Goal: Information Seeking & Learning: Learn about a topic

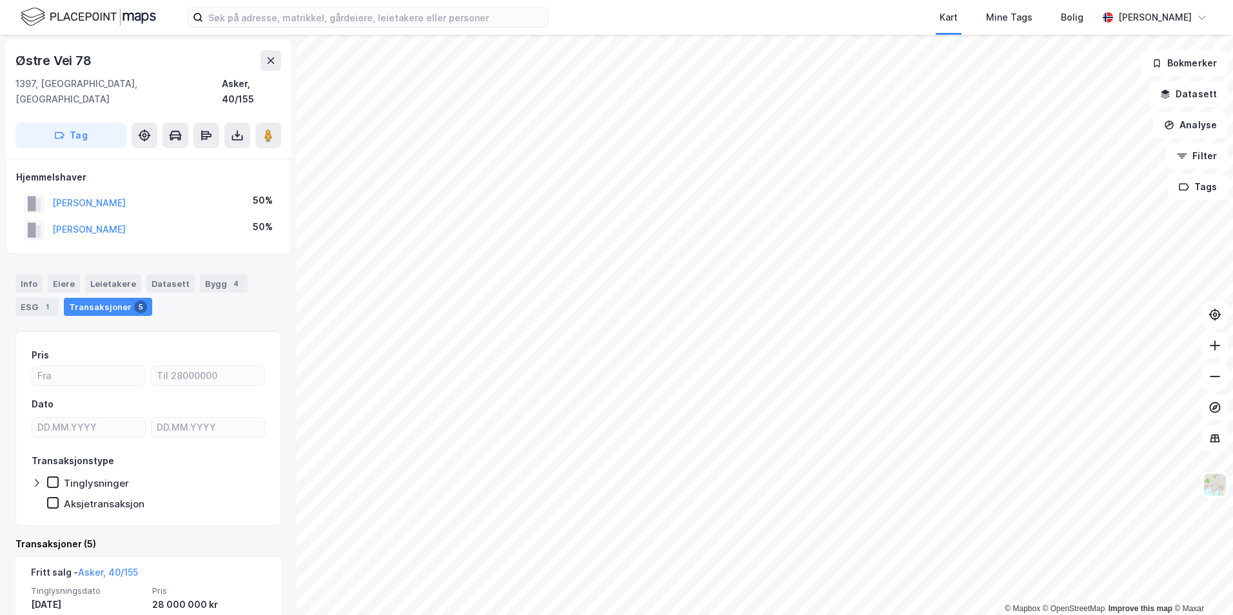
click at [109, 298] on div "Transaksjoner 5" at bounding box center [108, 307] width 88 height 18
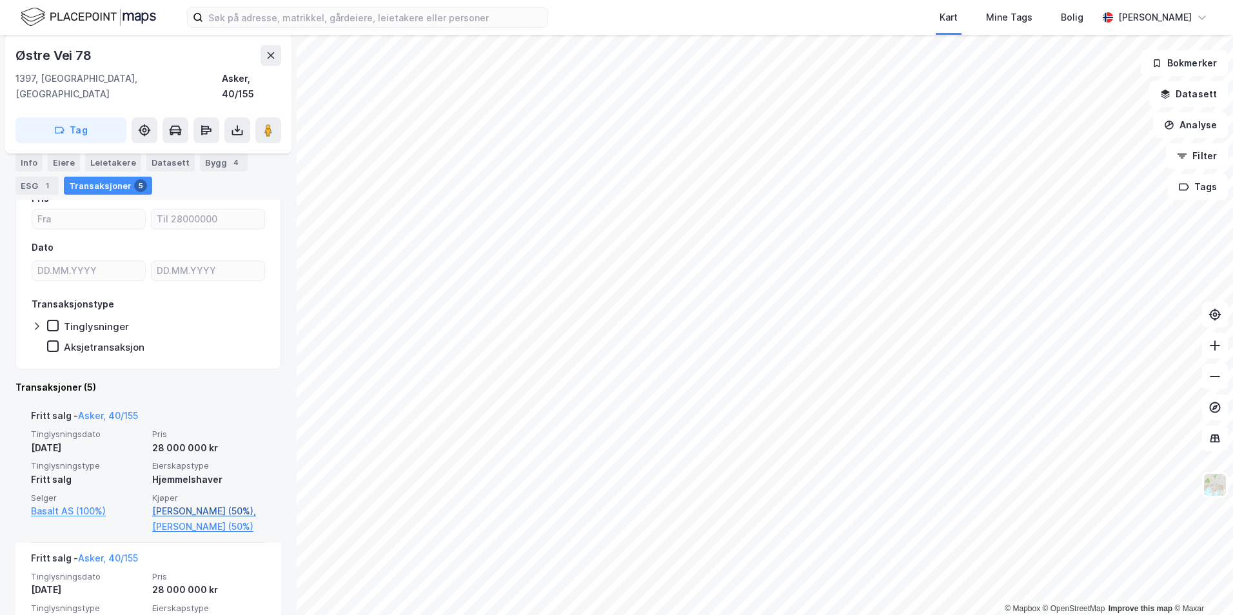
scroll to position [187, 0]
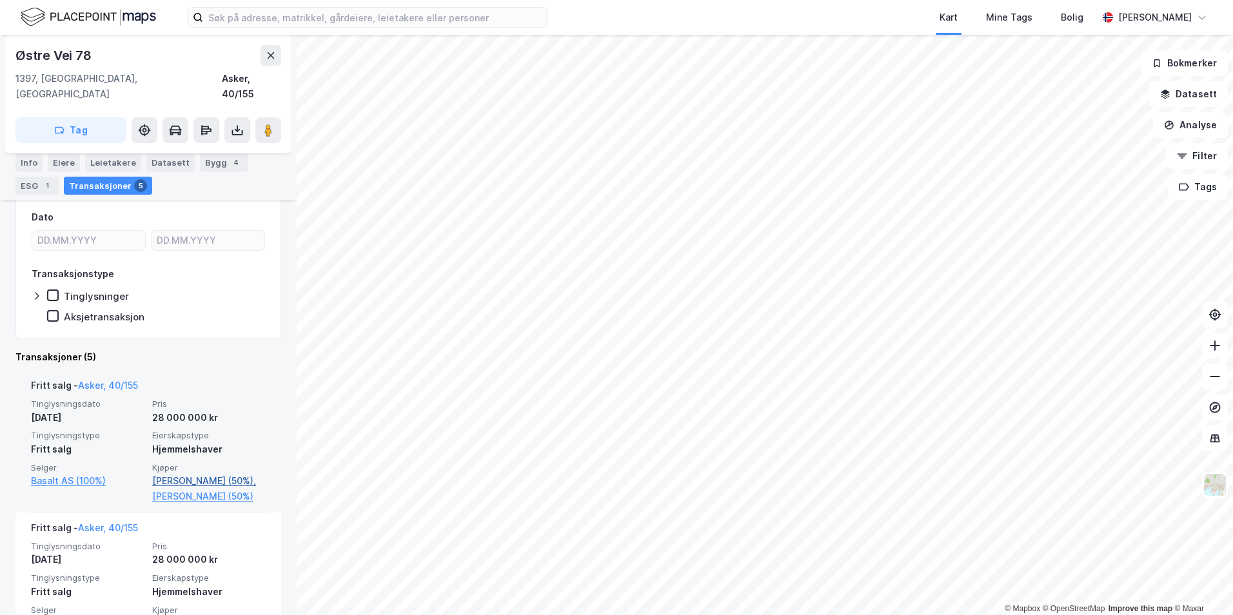
click at [184, 473] on link "[PERSON_NAME] (50%)," at bounding box center [208, 480] width 113 height 15
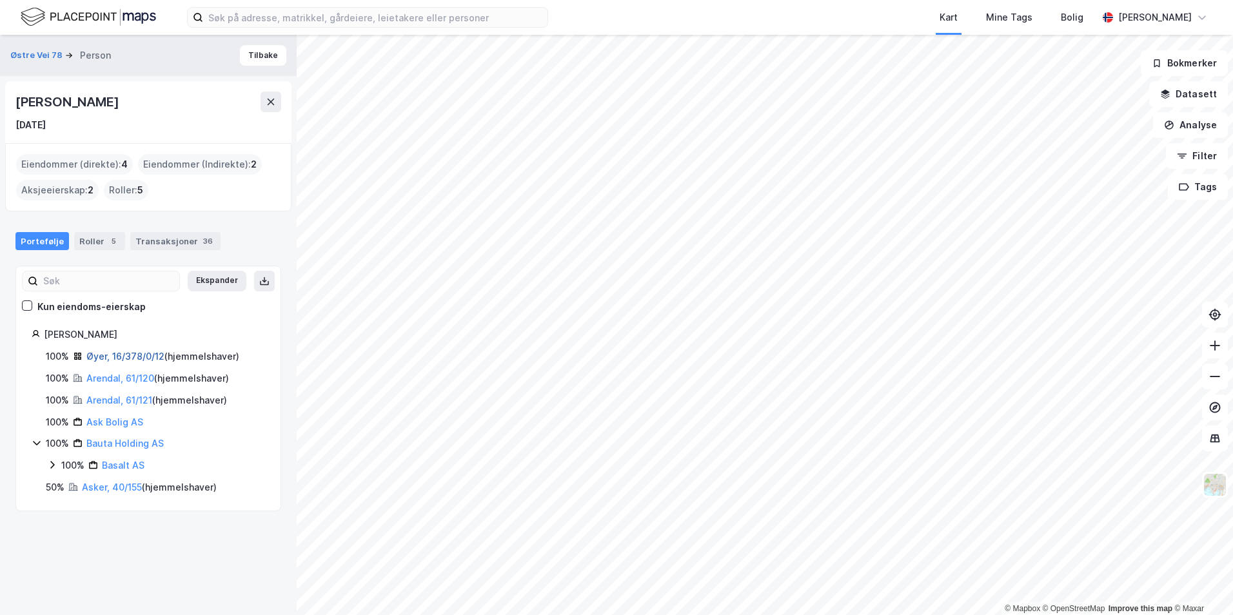
click at [124, 356] on link "Øyer, 16/378/0/12" at bounding box center [125, 356] width 78 height 11
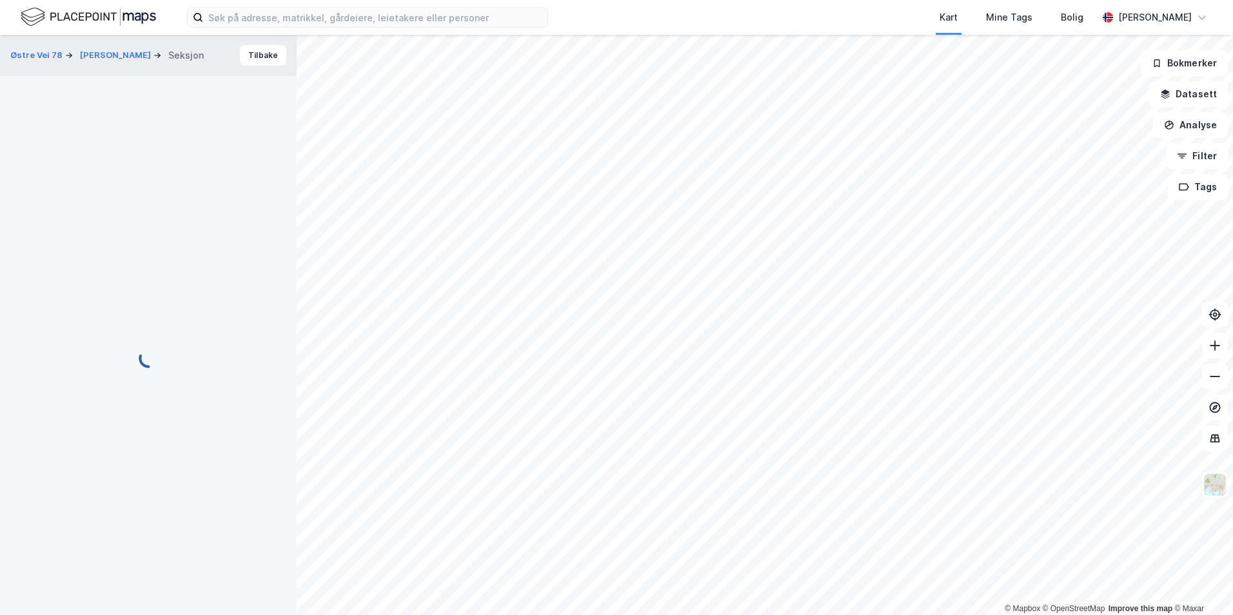
scroll to position [63, 0]
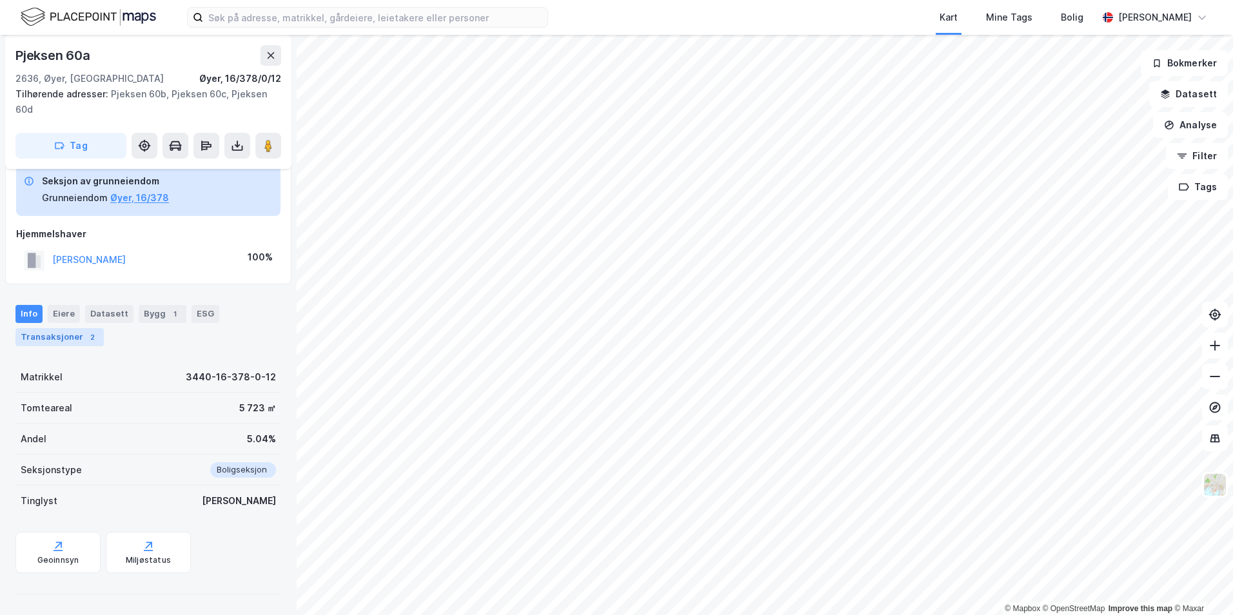
click at [67, 335] on div "Transaksjoner 2" at bounding box center [59, 337] width 88 height 18
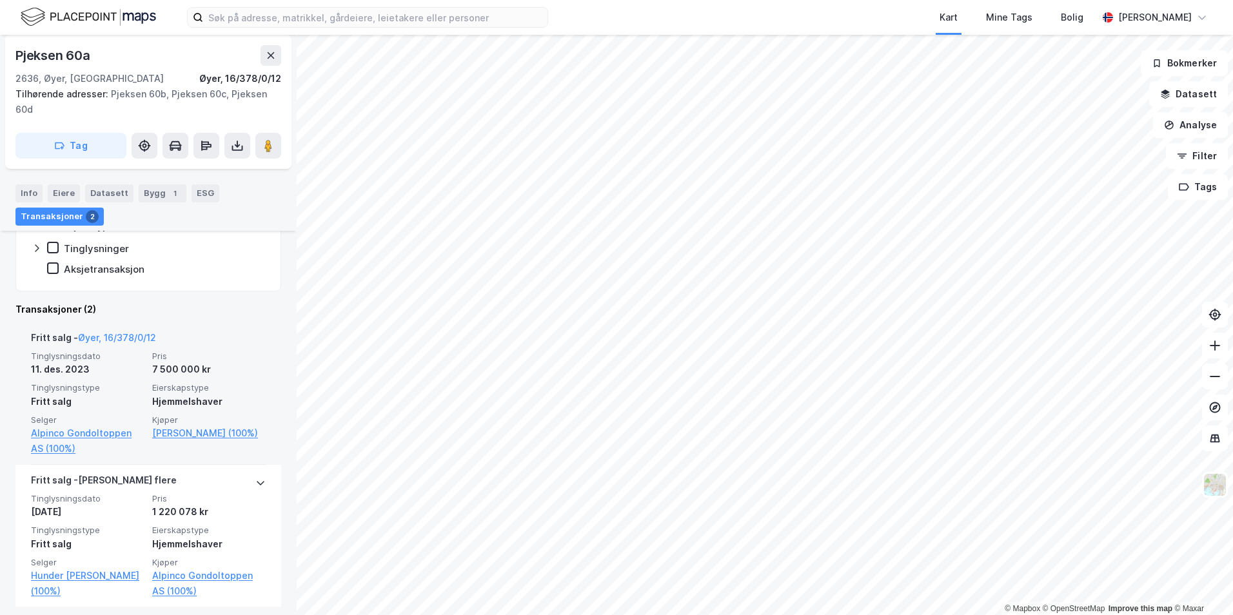
scroll to position [335, 0]
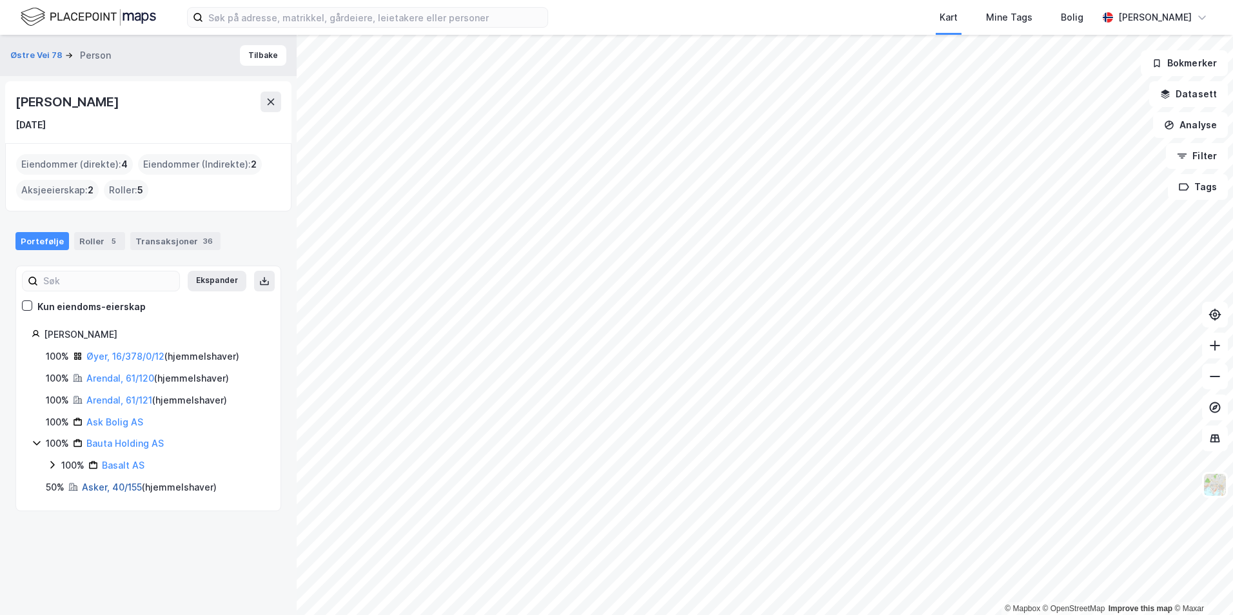
click at [108, 489] on link "Asker, 40/155" at bounding box center [112, 487] width 60 height 11
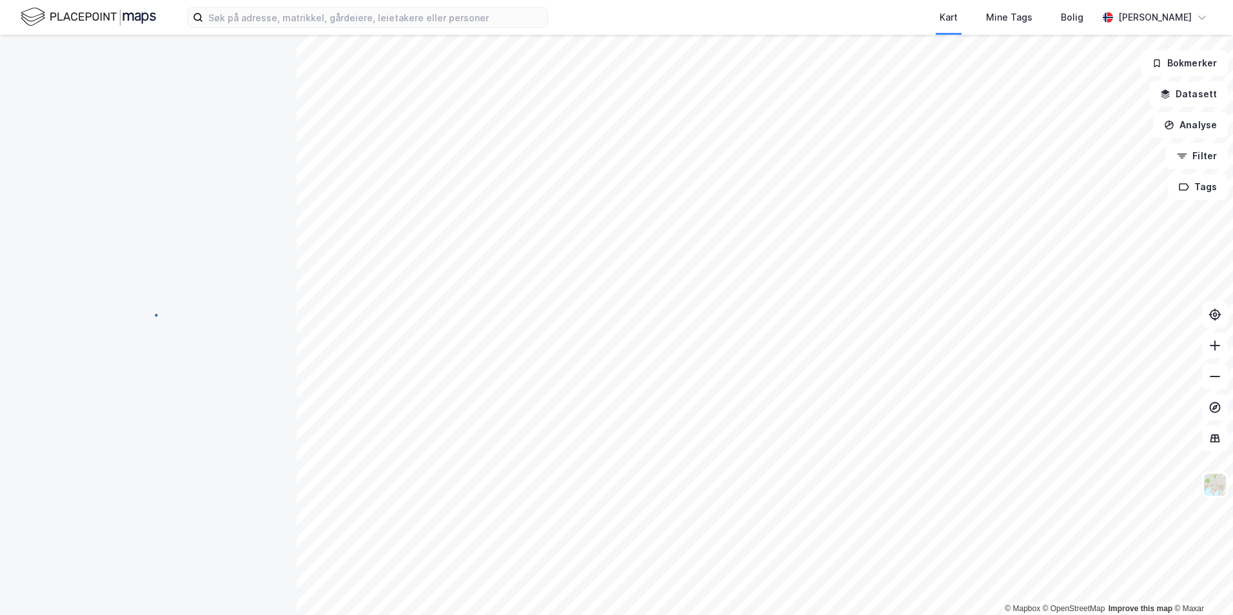
scroll to position [99, 0]
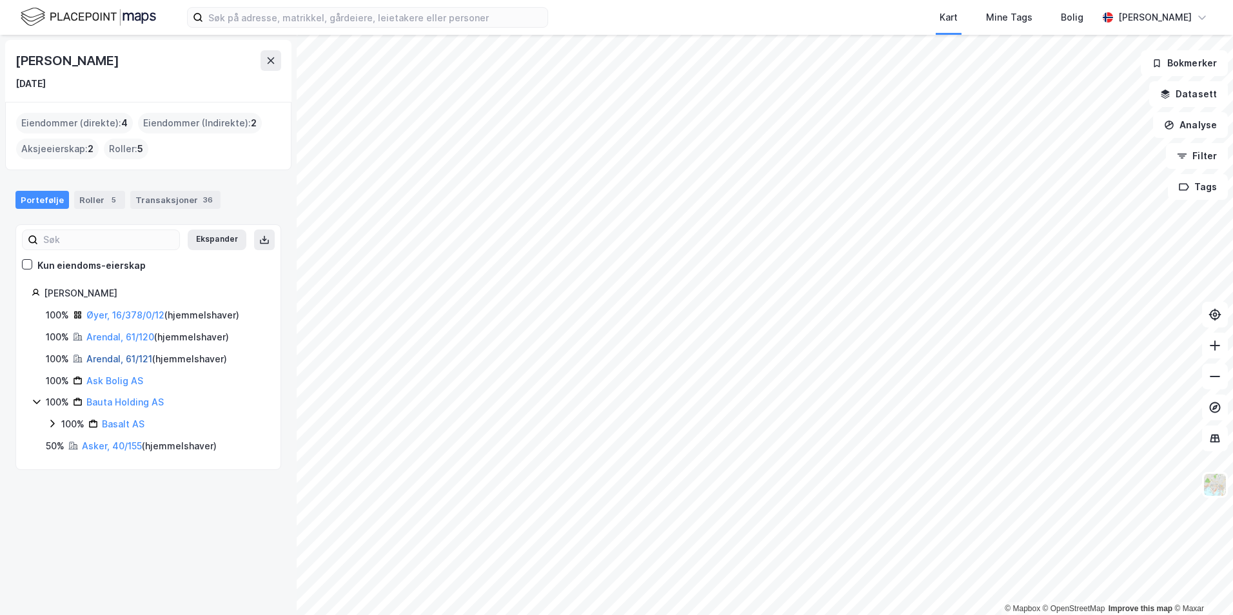
click at [101, 360] on link "Arendal, 61/121" at bounding box center [119, 358] width 66 height 11
click at [117, 340] on link "Arendal, 61/120" at bounding box center [120, 336] width 68 height 11
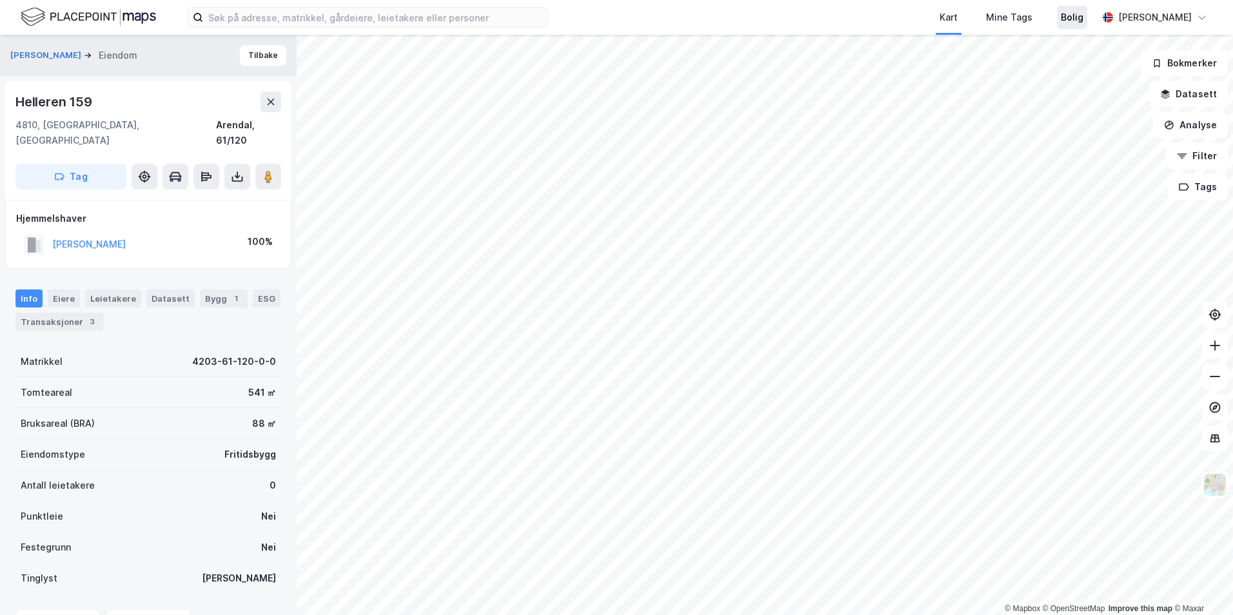
click at [1079, 21] on div "Bolig" at bounding box center [1072, 17] width 23 height 15
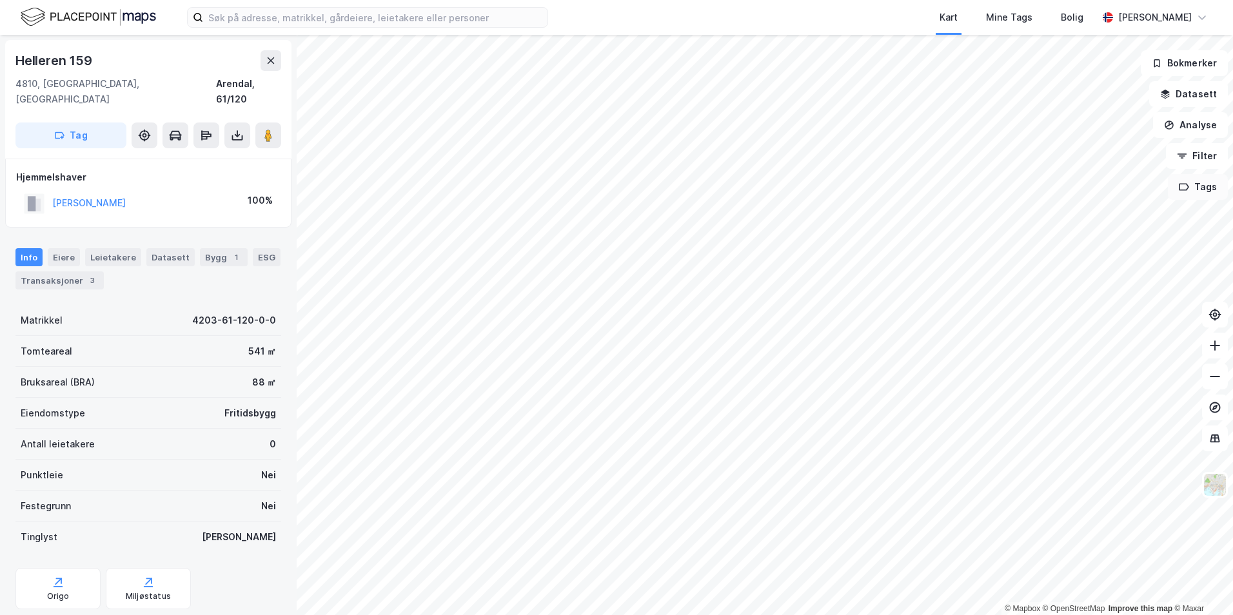
scroll to position [3, 0]
click at [1184, 162] on button "Filter" at bounding box center [1197, 156] width 62 height 26
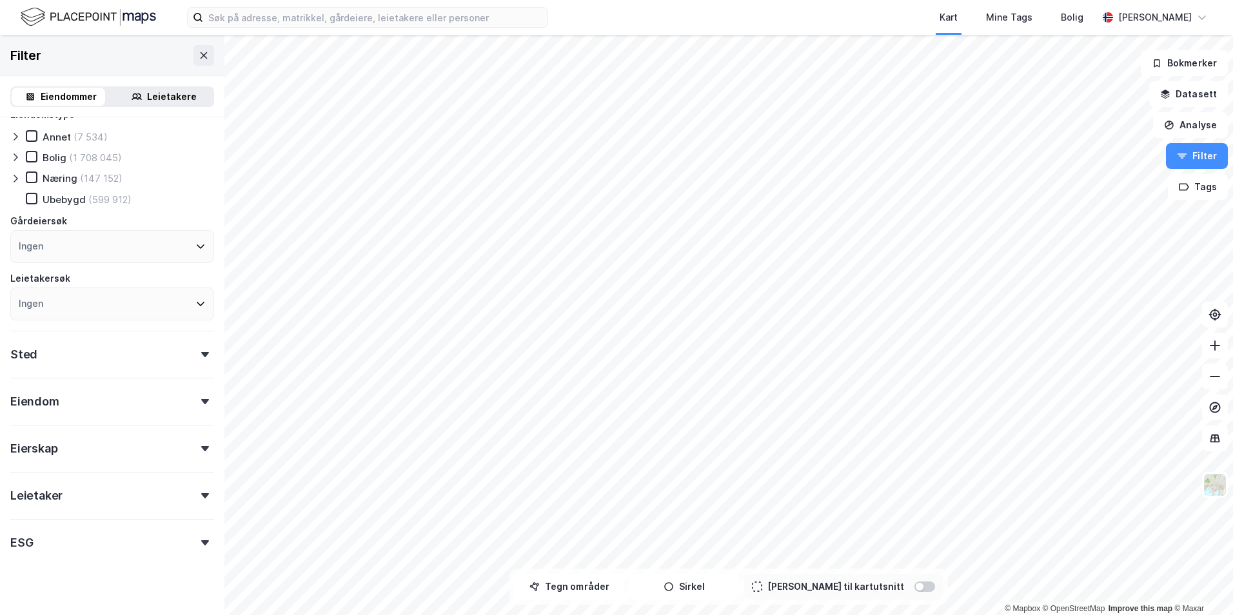
scroll to position [36, 0]
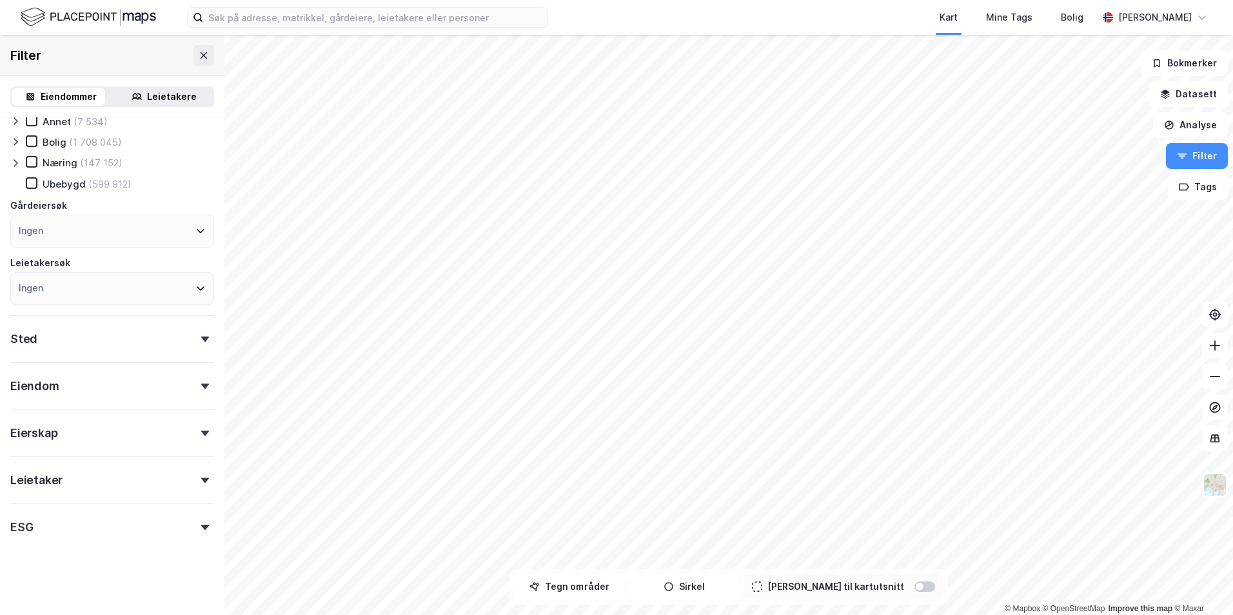
click at [172, 436] on div "Eierskap" at bounding box center [112, 427] width 204 height 37
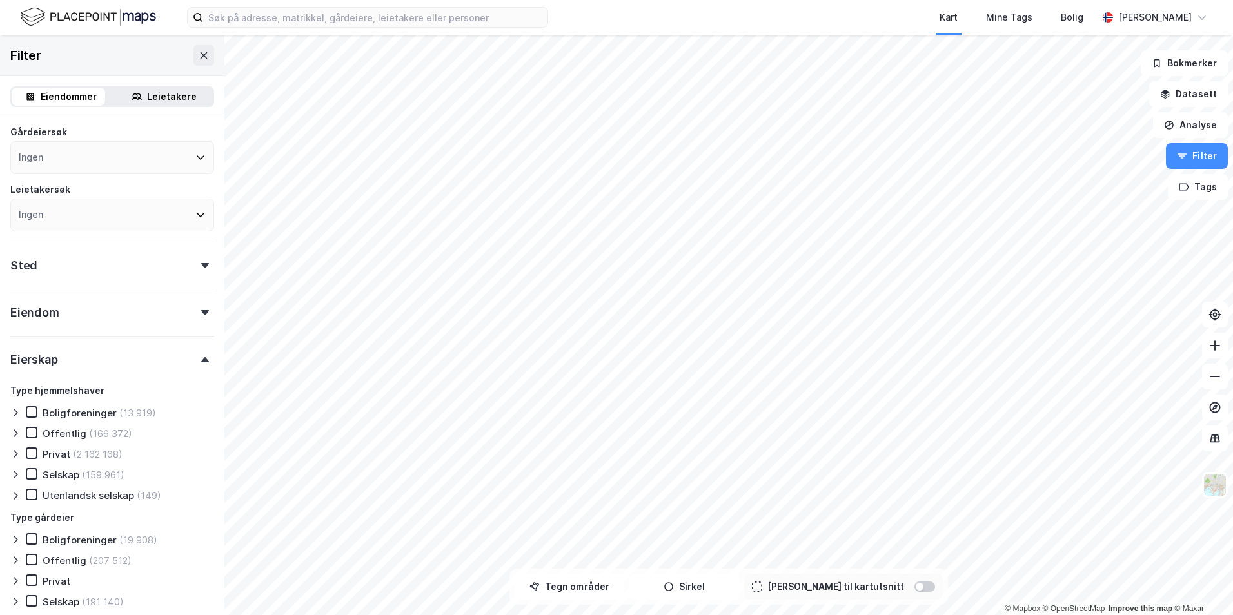
scroll to position [99, 0]
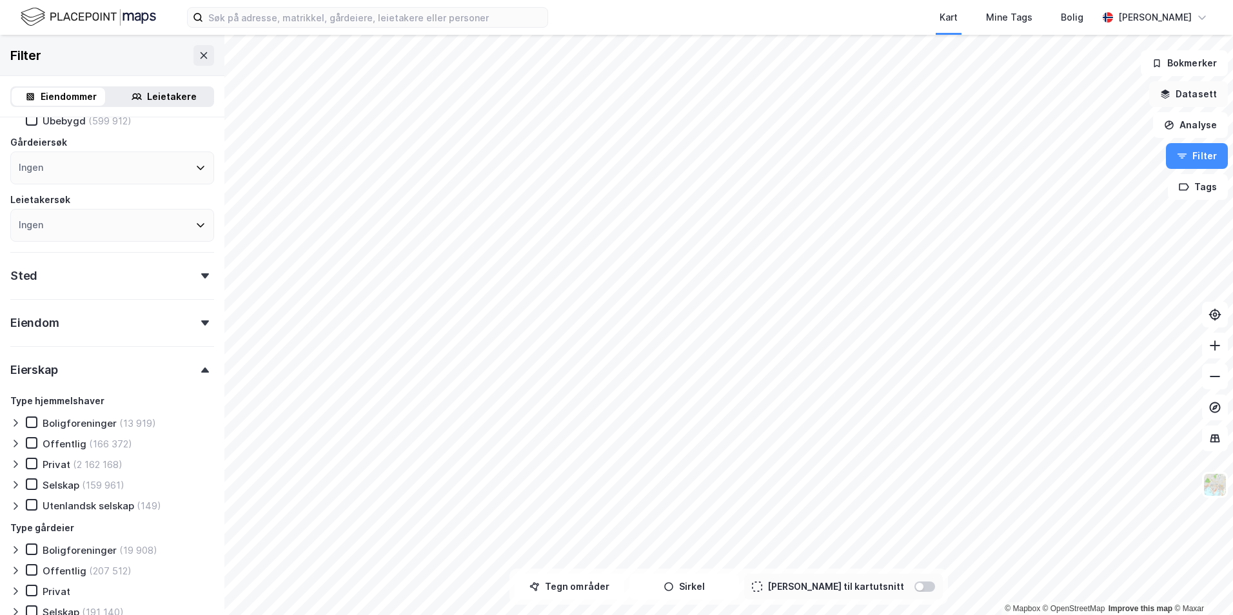
click at [1187, 97] on button "Datasett" at bounding box center [1188, 94] width 79 height 26
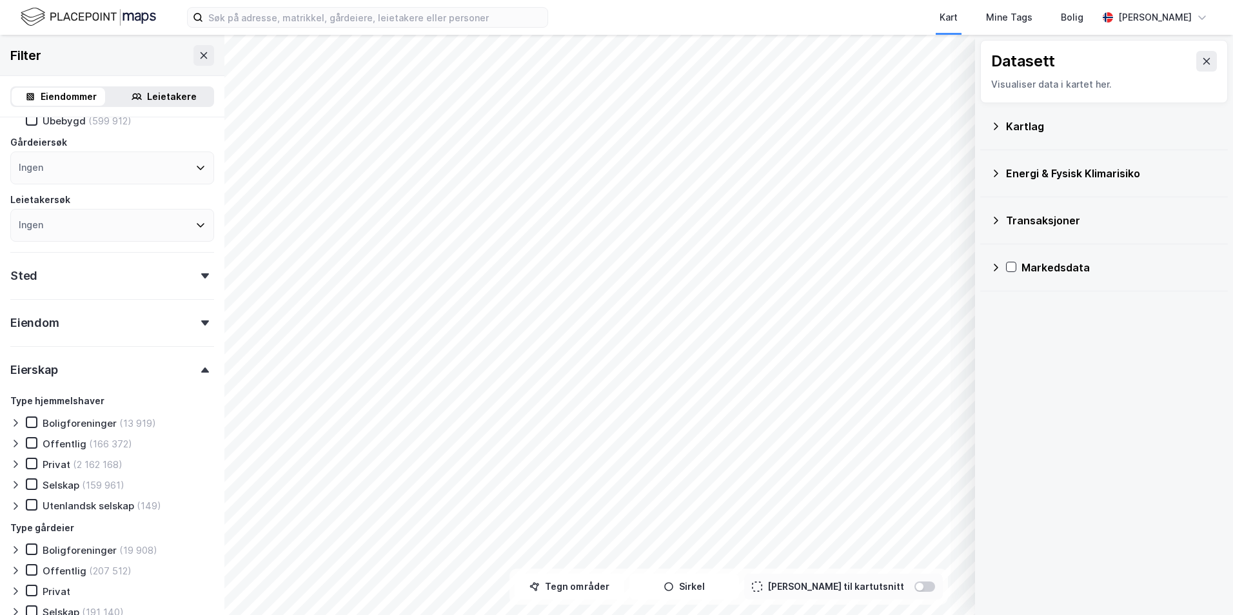
click at [1000, 222] on icon at bounding box center [995, 220] width 10 height 10
click at [1099, 281] on div "Tinglyste transaksjoner" at bounding box center [1127, 282] width 179 height 15
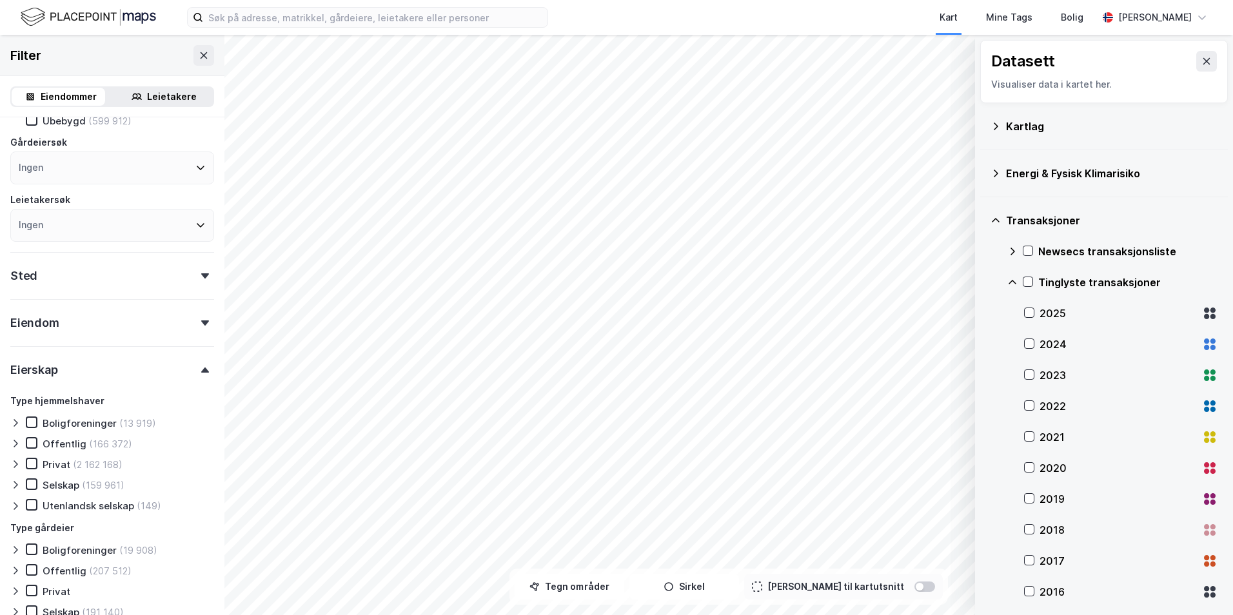
click at [1099, 281] on div "Tinglyste transaksjoner" at bounding box center [1127, 282] width 179 height 15
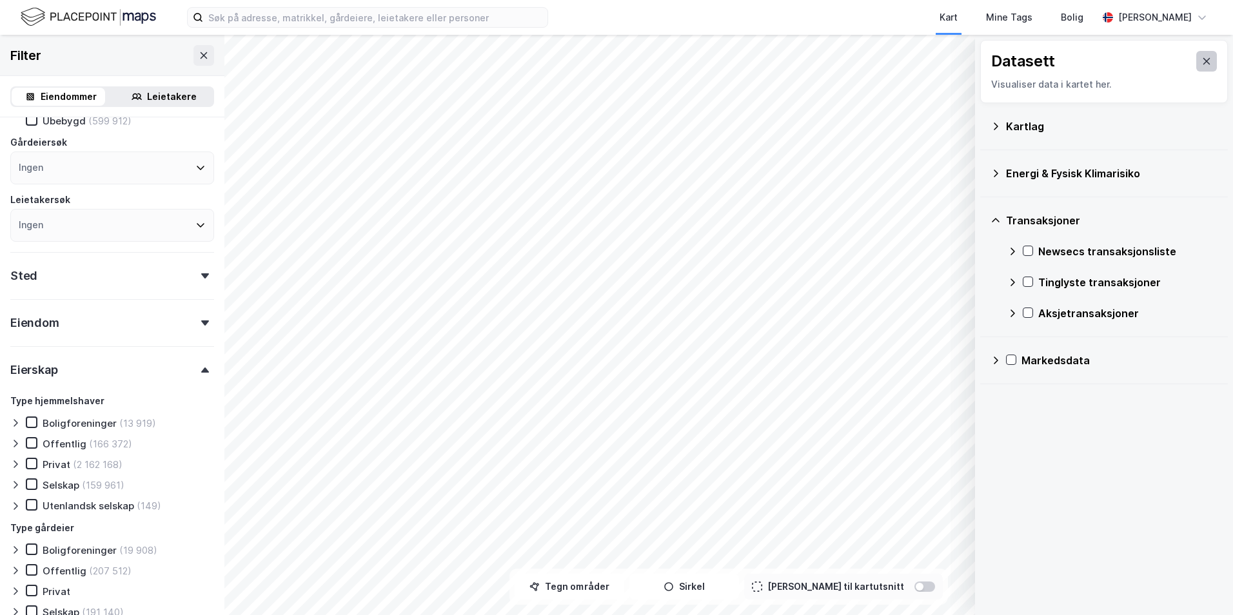
click at [1201, 59] on icon at bounding box center [1206, 61] width 10 height 10
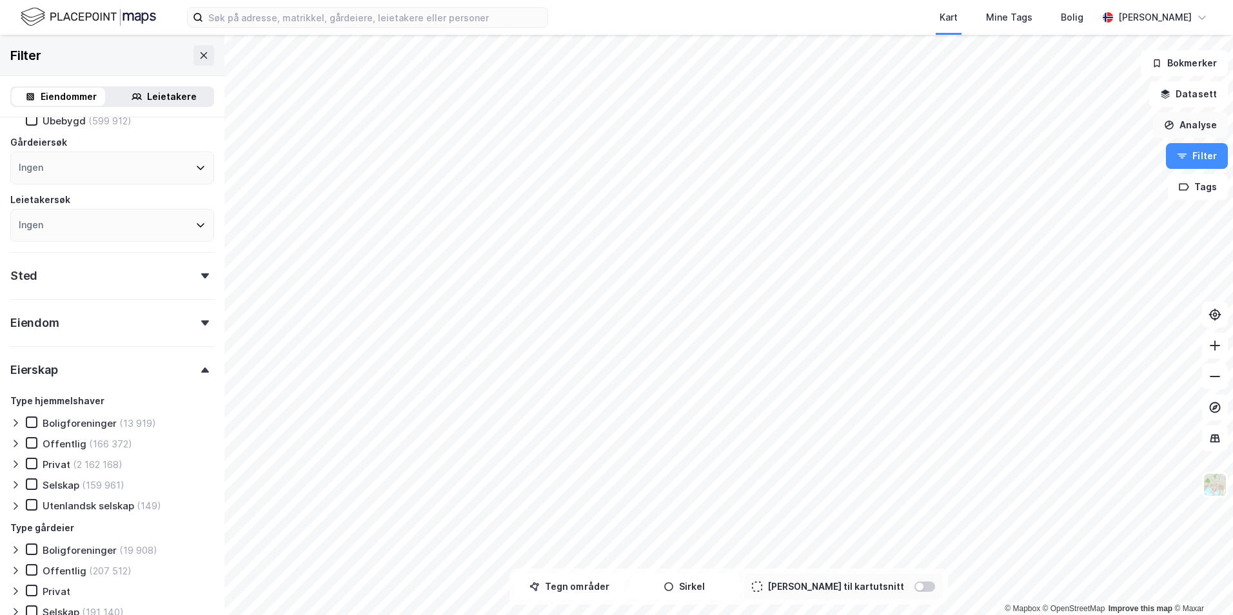
click at [1201, 124] on button "Analyse" at bounding box center [1190, 125] width 75 height 26
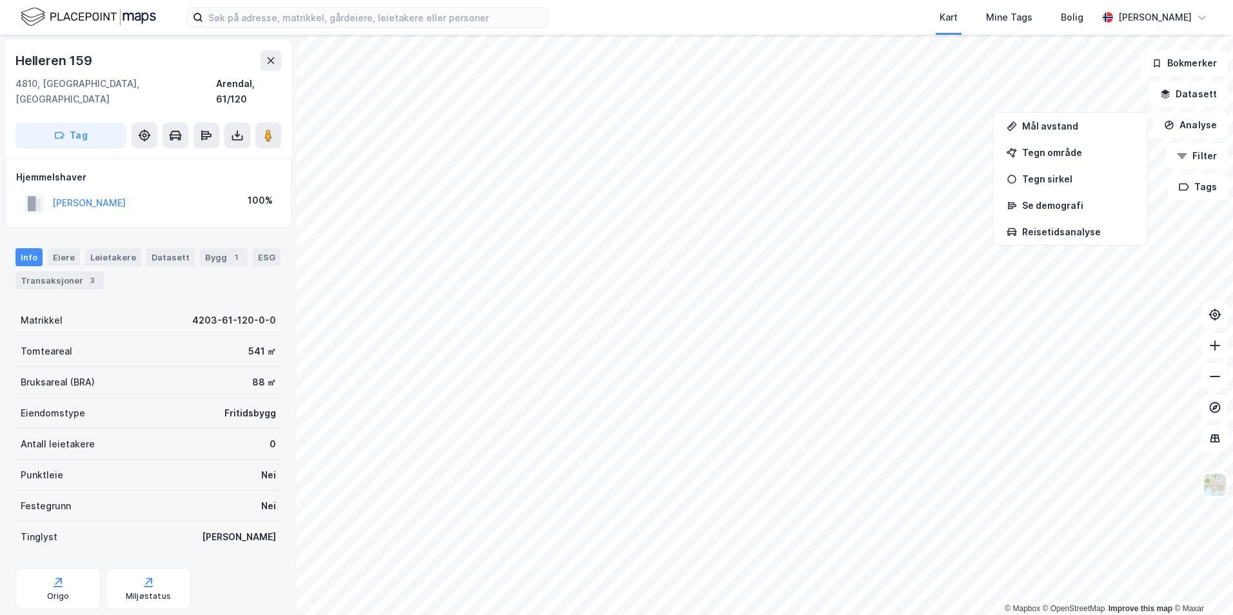
scroll to position [3, 0]
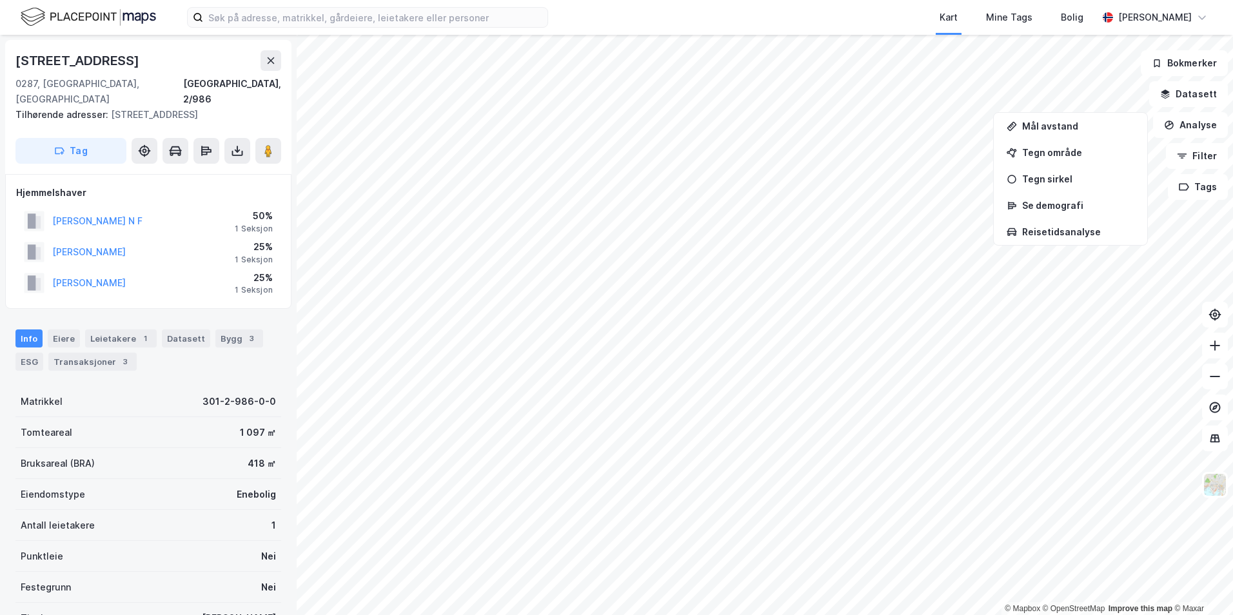
scroll to position [2, 0]
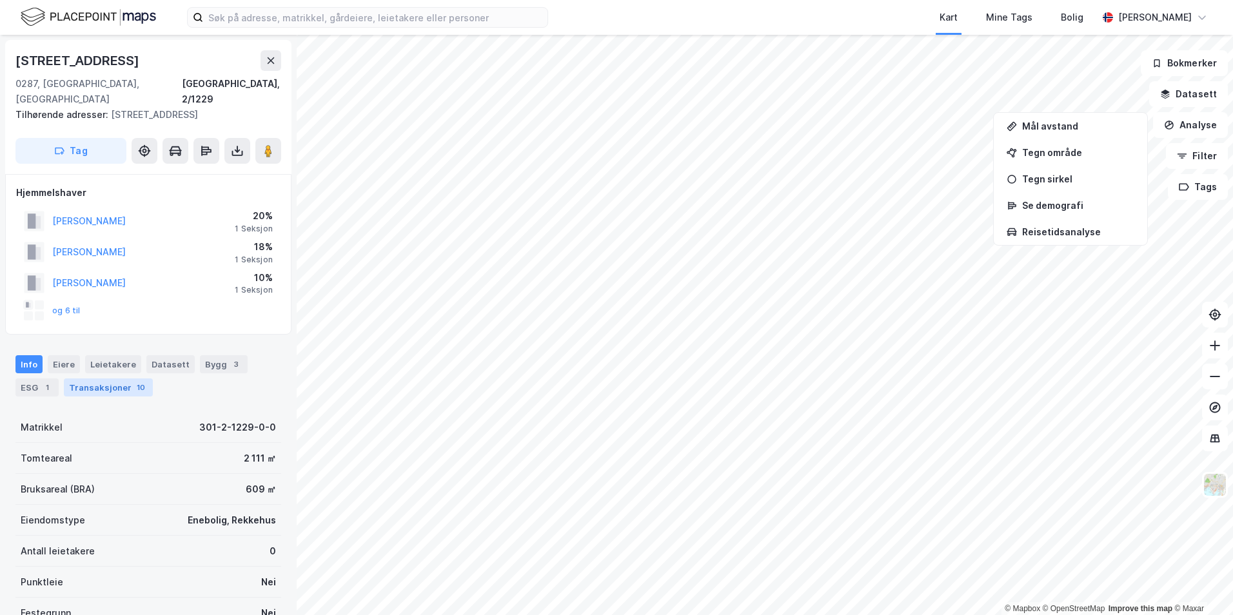
click at [104, 386] on div "Transaksjoner 10" at bounding box center [108, 388] width 89 height 18
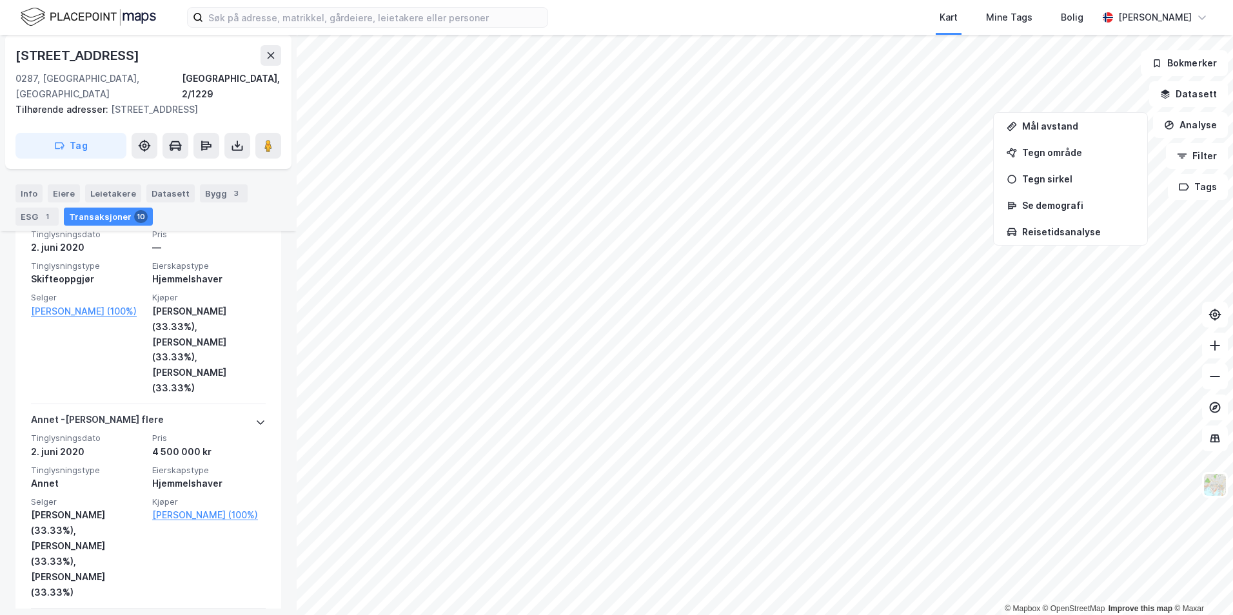
scroll to position [1199, 0]
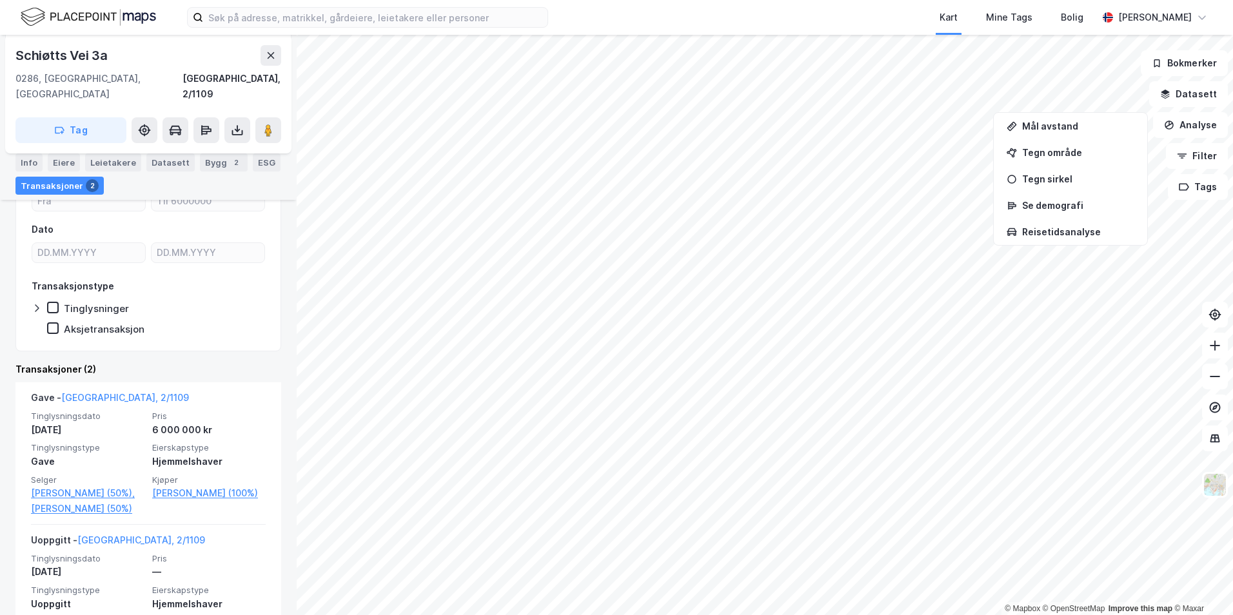
scroll to position [200, 0]
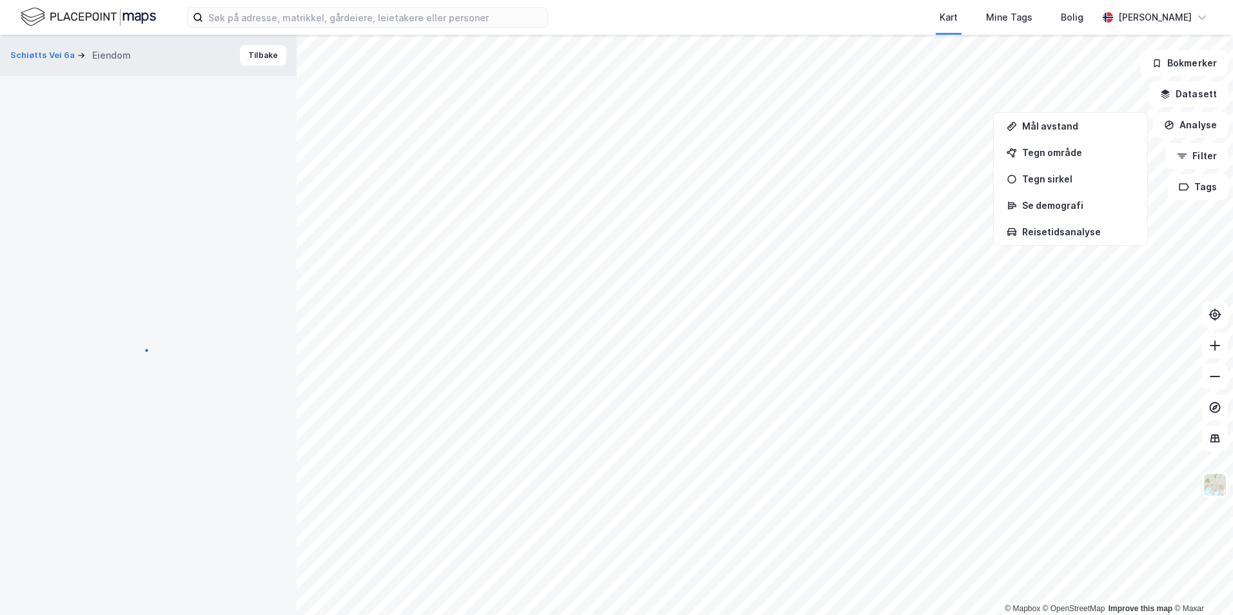
scroll to position [49, 0]
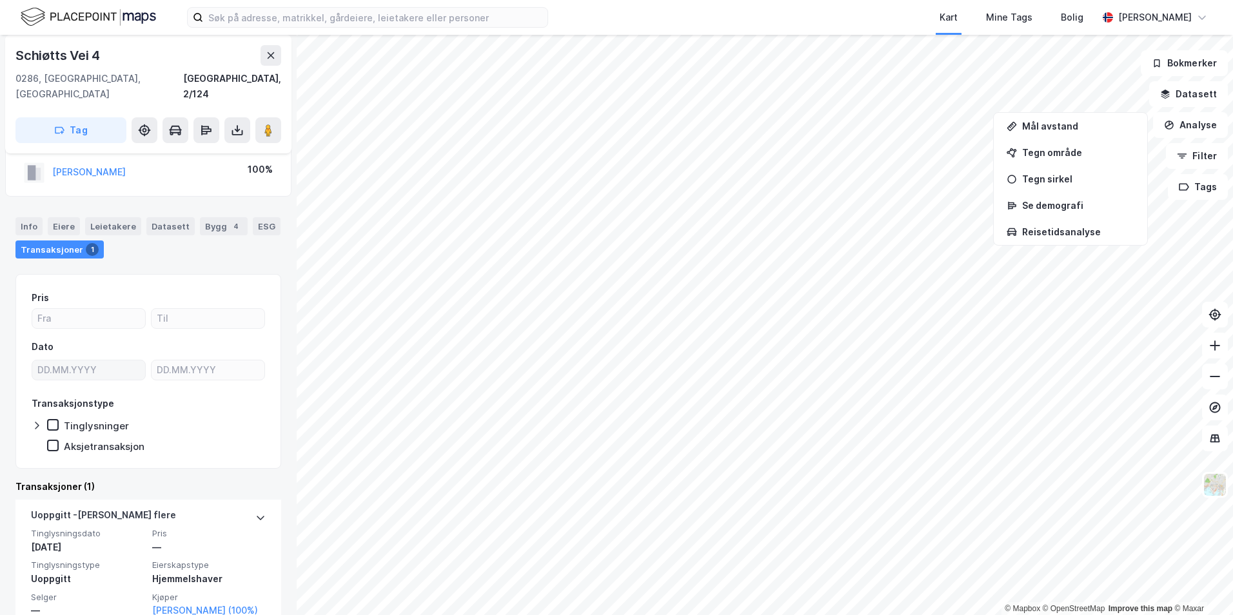
scroll to position [42, 0]
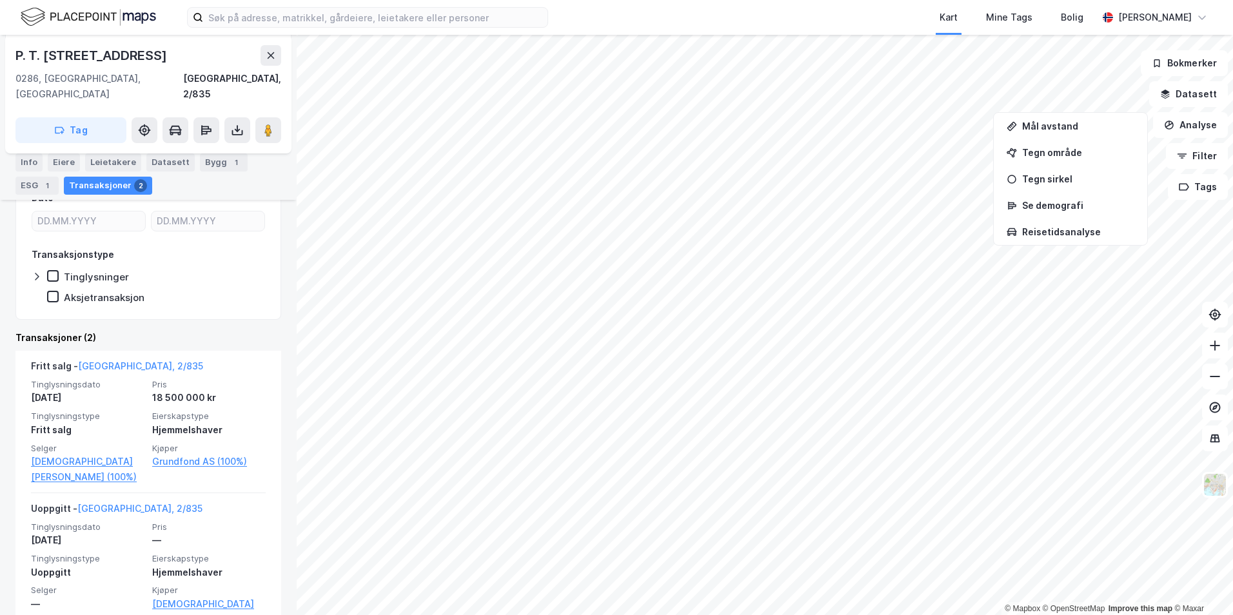
scroll to position [266, 0]
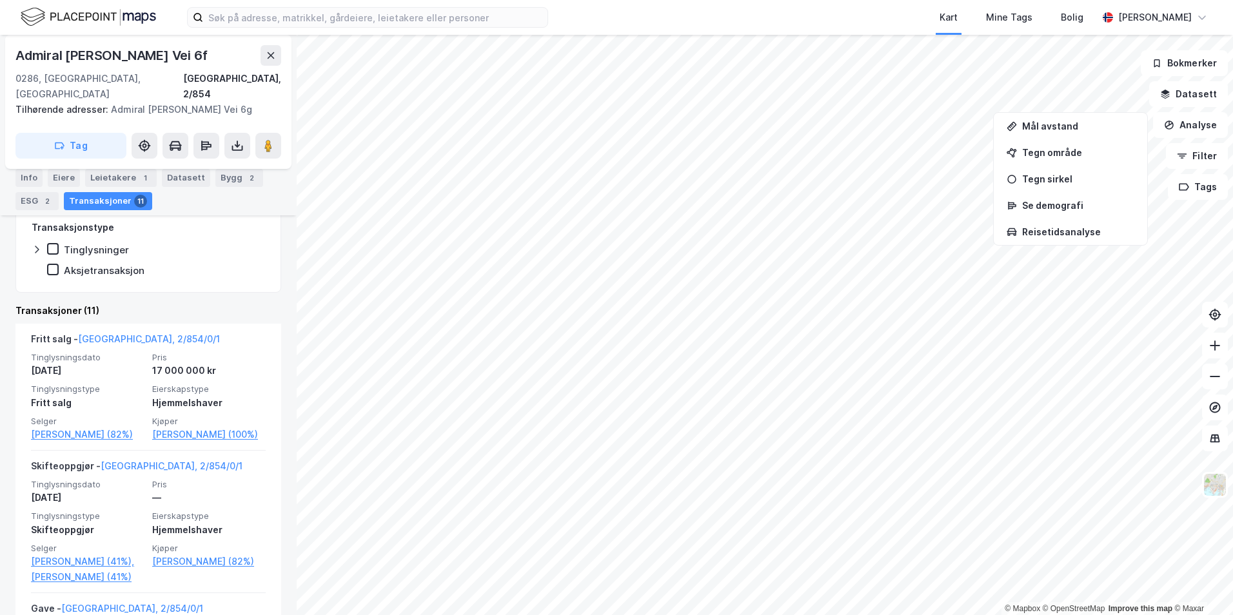
scroll to position [322, 0]
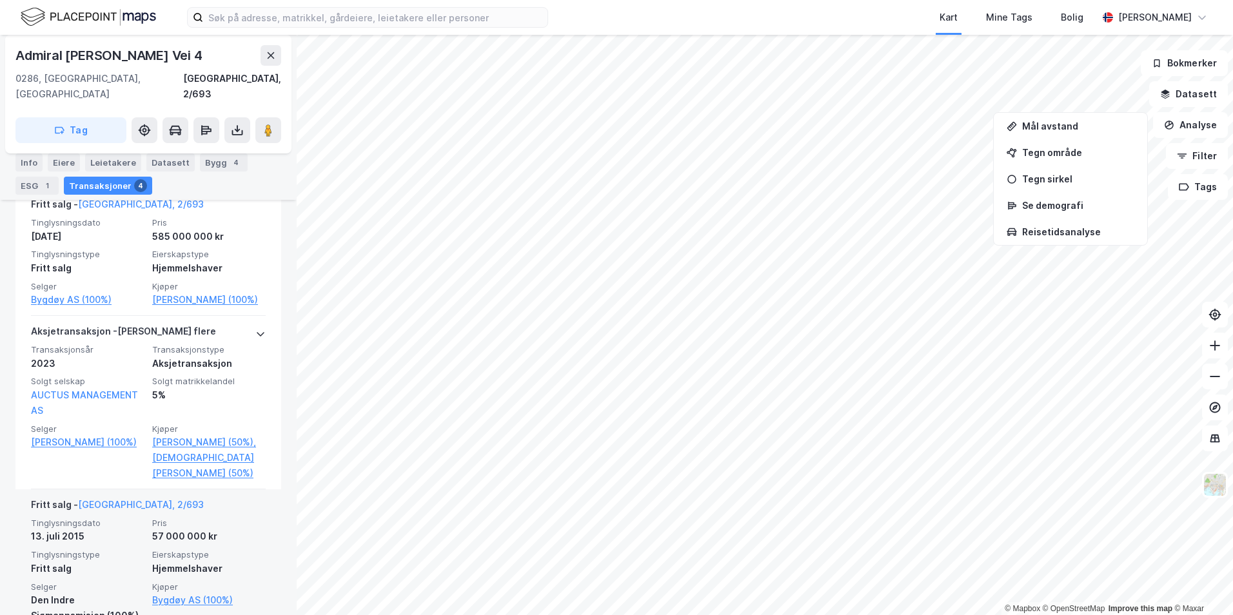
scroll to position [338, 0]
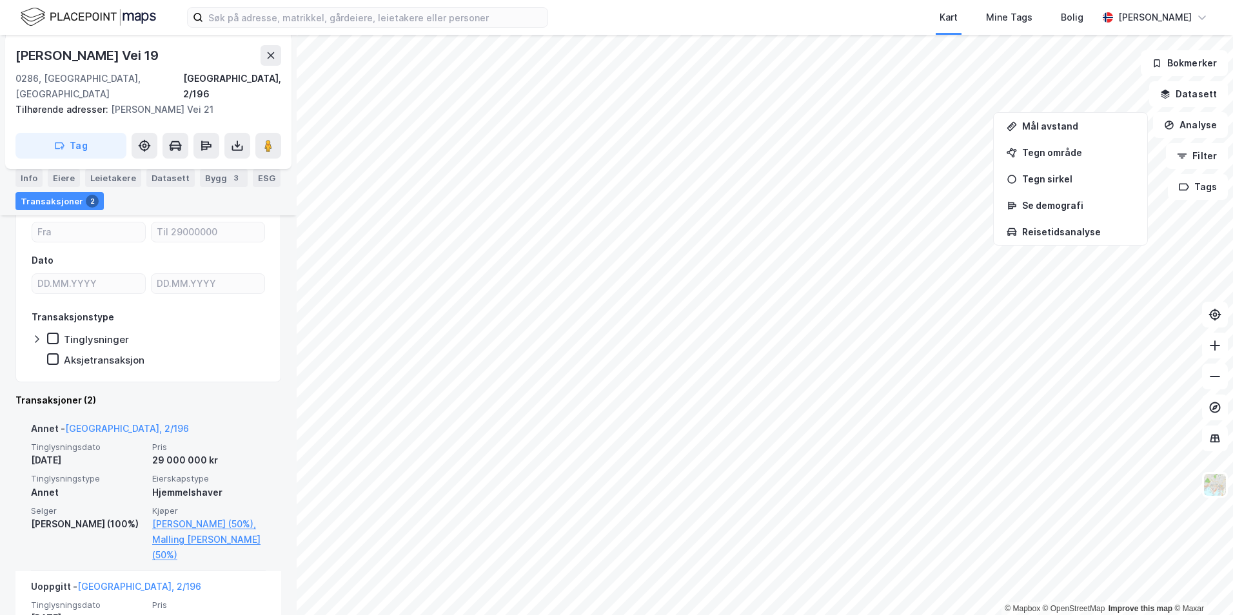
scroll to position [128, 0]
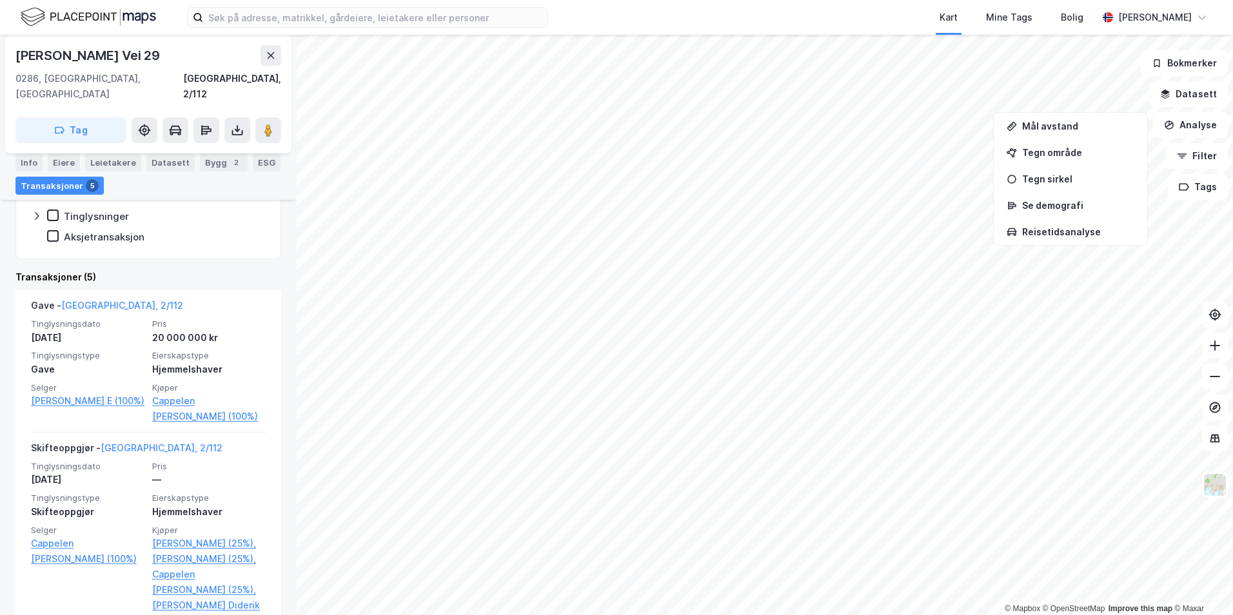
scroll to position [258, 0]
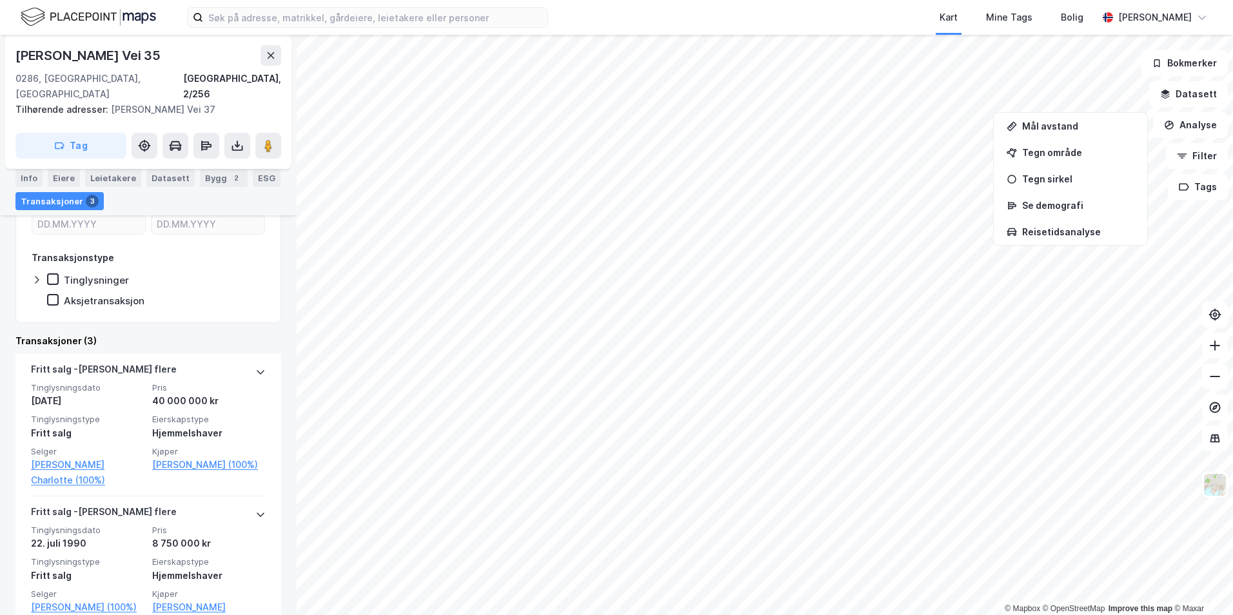
scroll to position [193, 0]
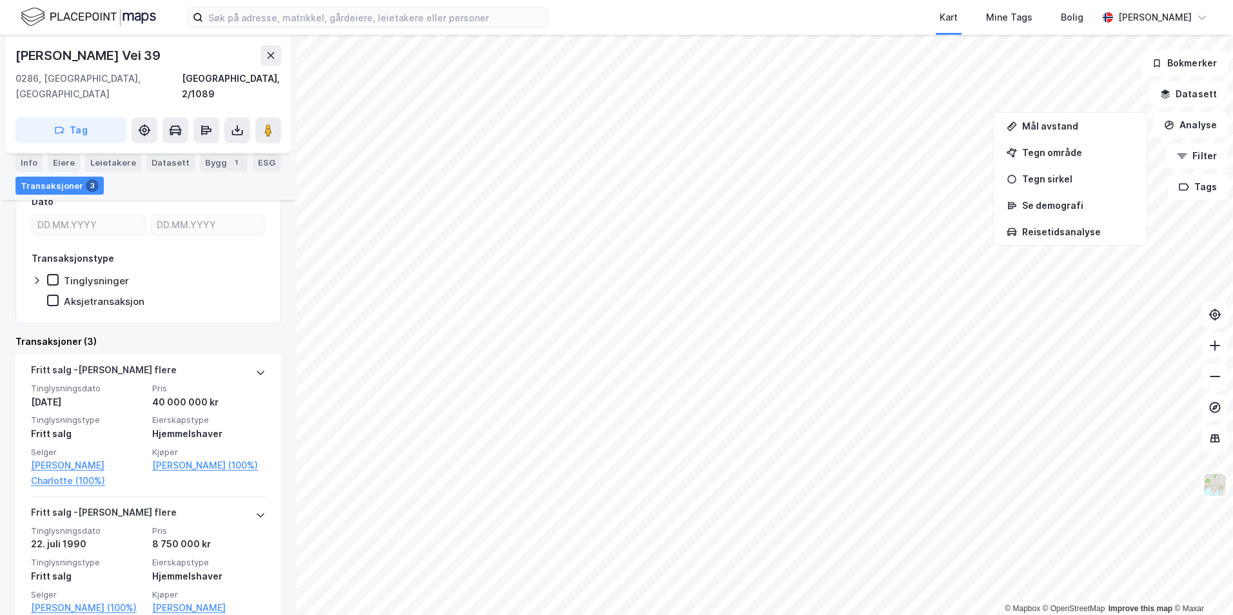
scroll to position [193, 0]
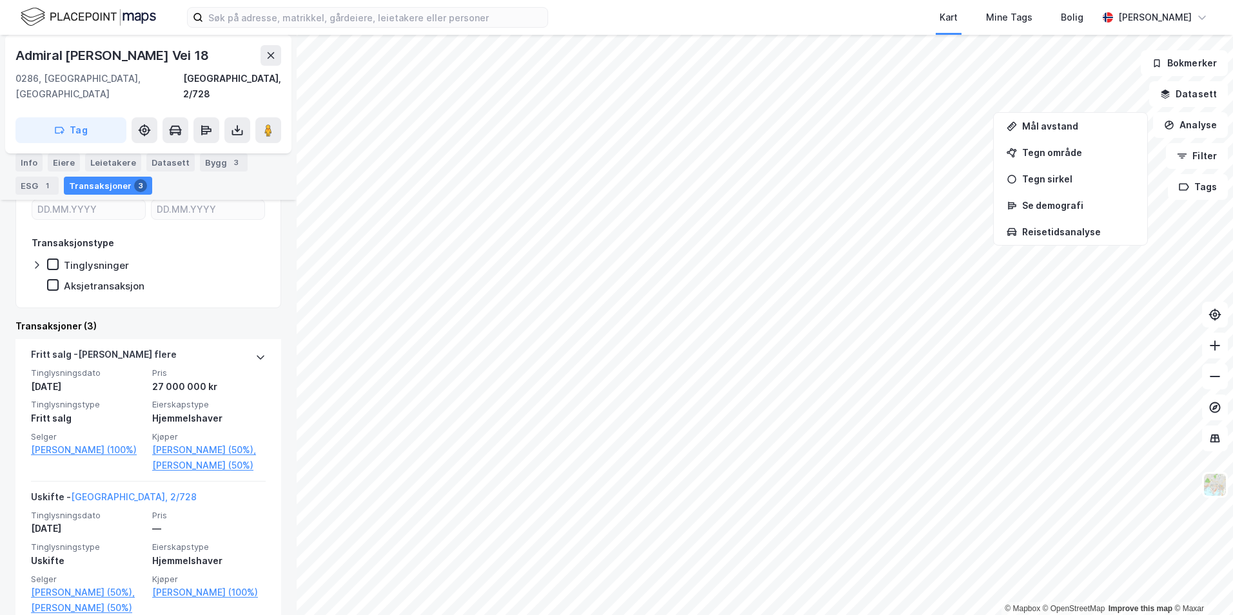
scroll to position [322, 0]
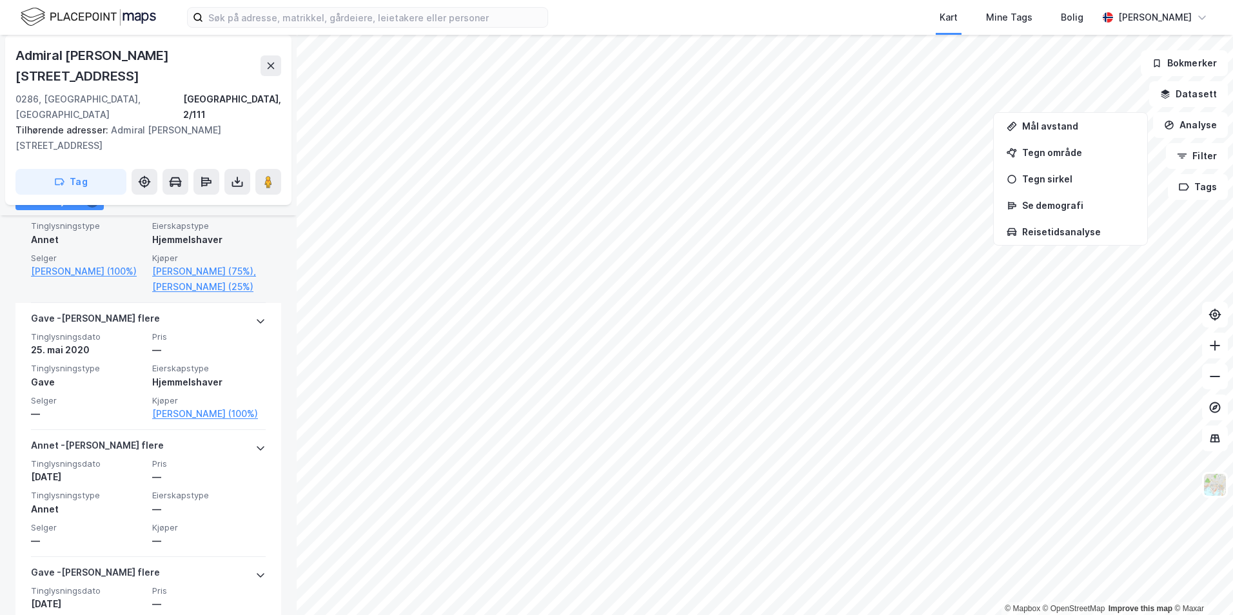
scroll to position [451, 0]
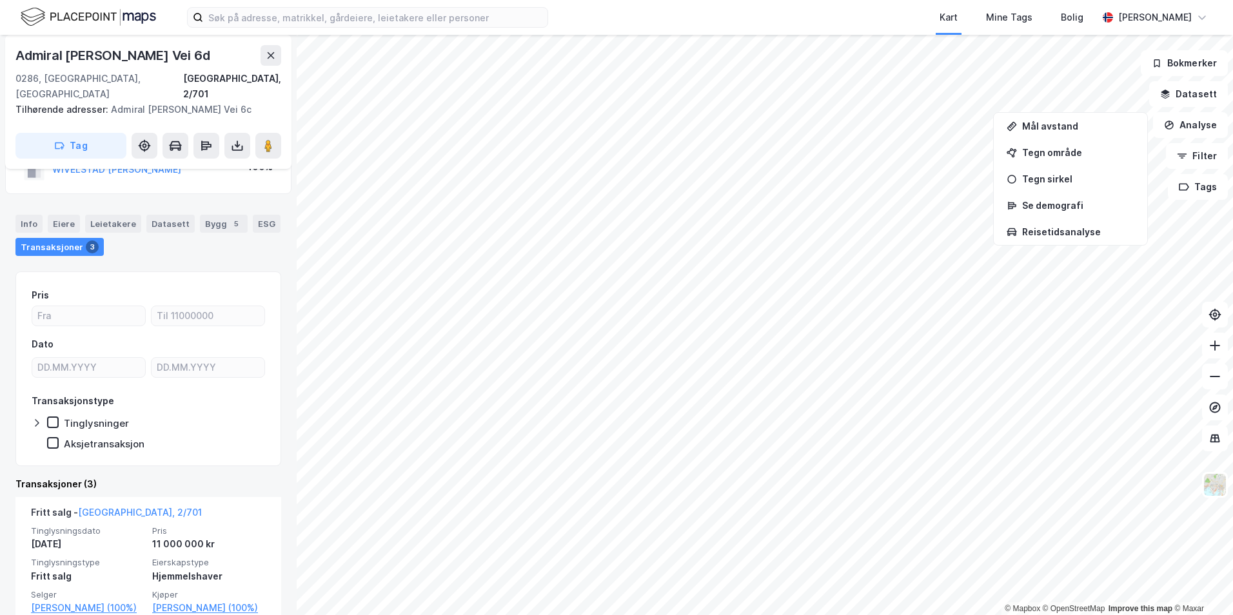
scroll to position [64, 0]
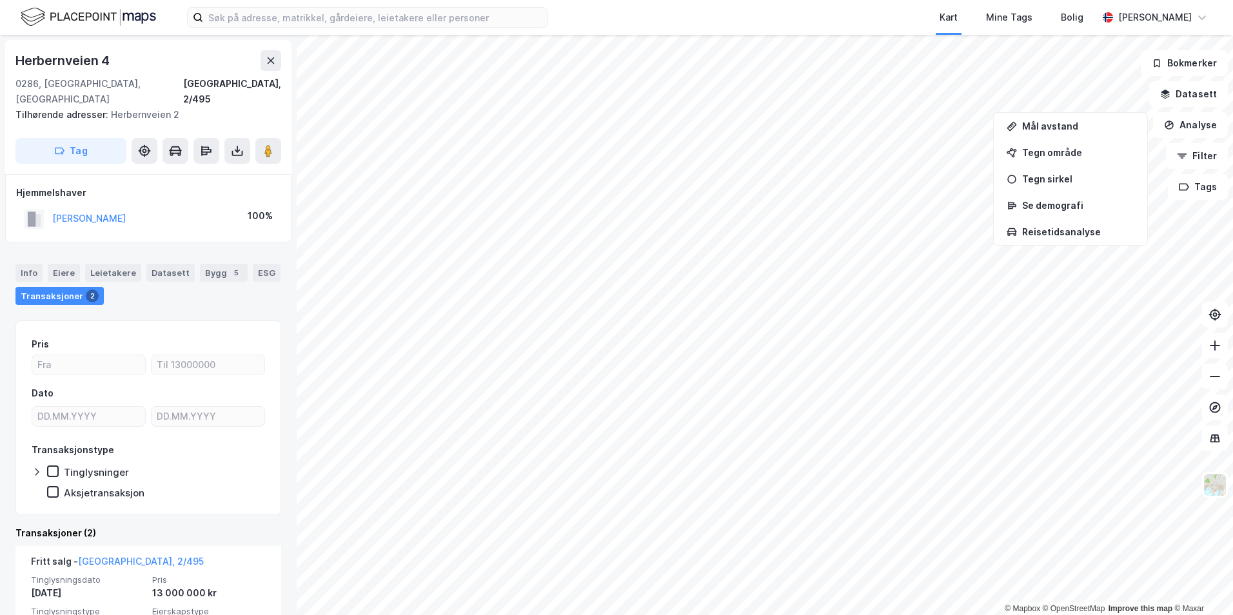
scroll to position [129, 0]
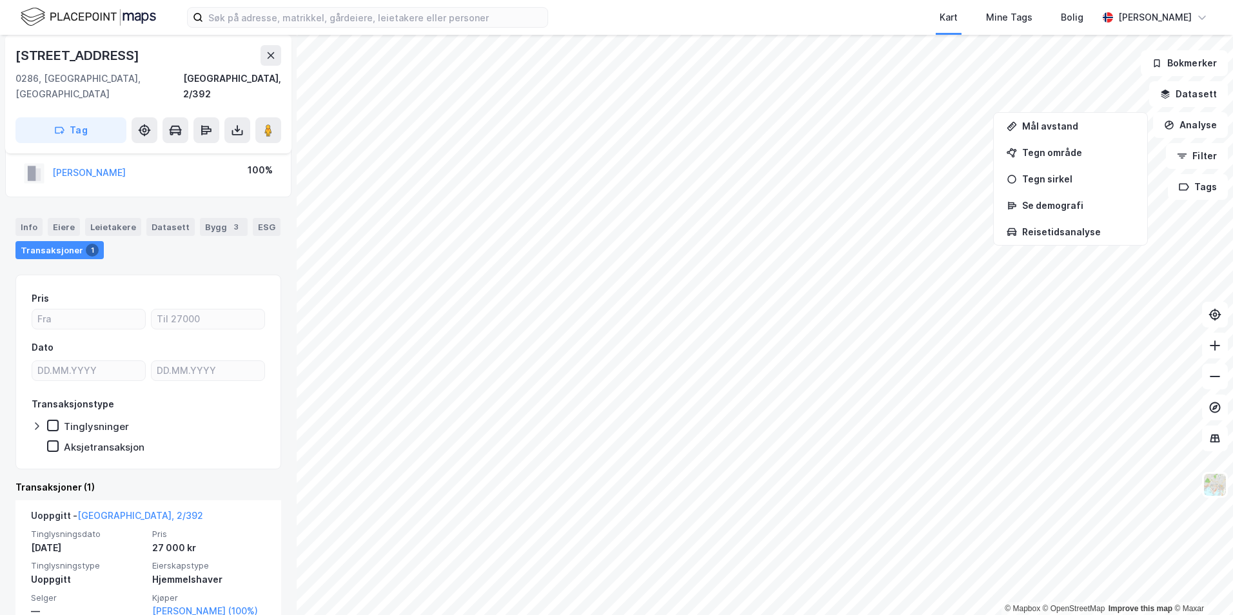
scroll to position [42, 0]
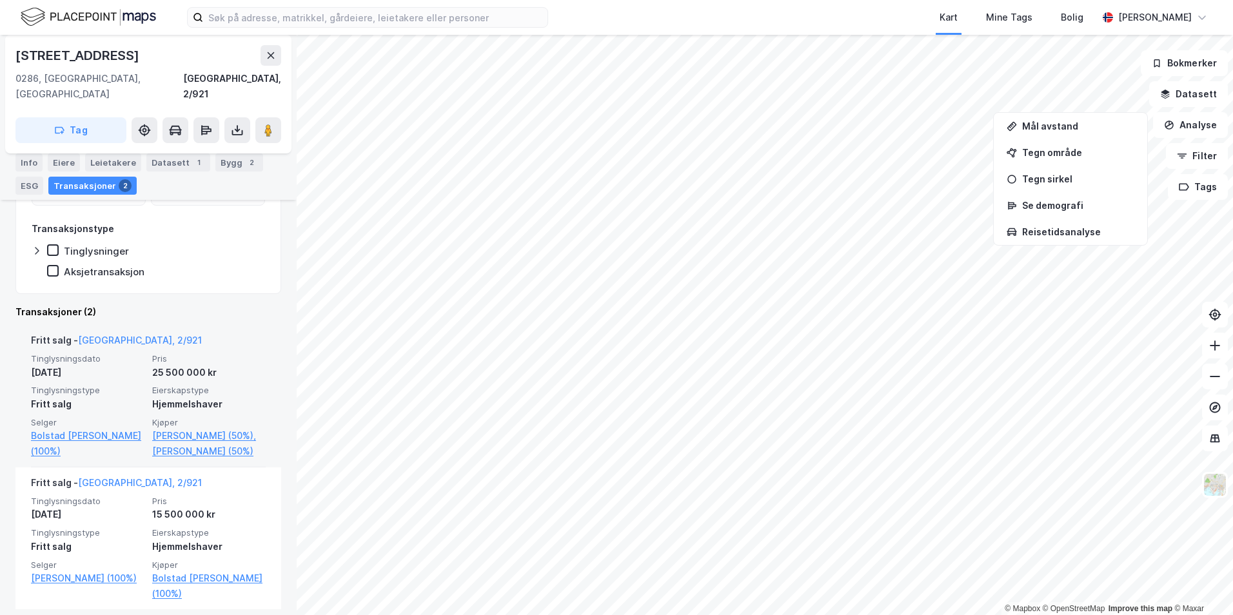
scroll to position [242, 0]
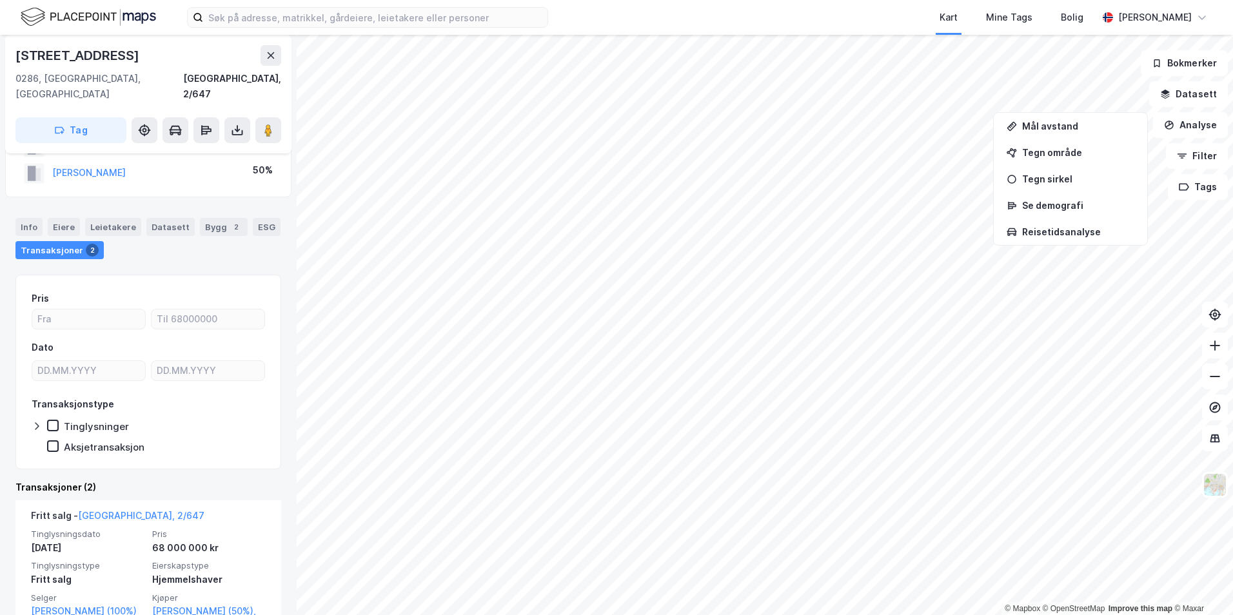
scroll to position [129, 0]
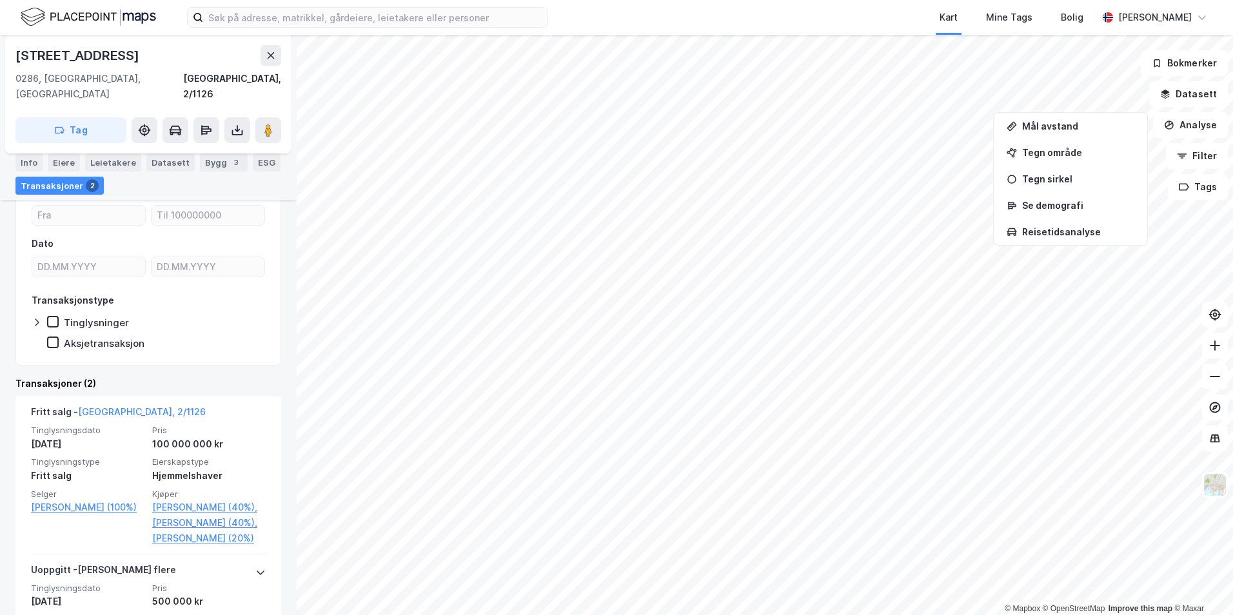
scroll to position [193, 0]
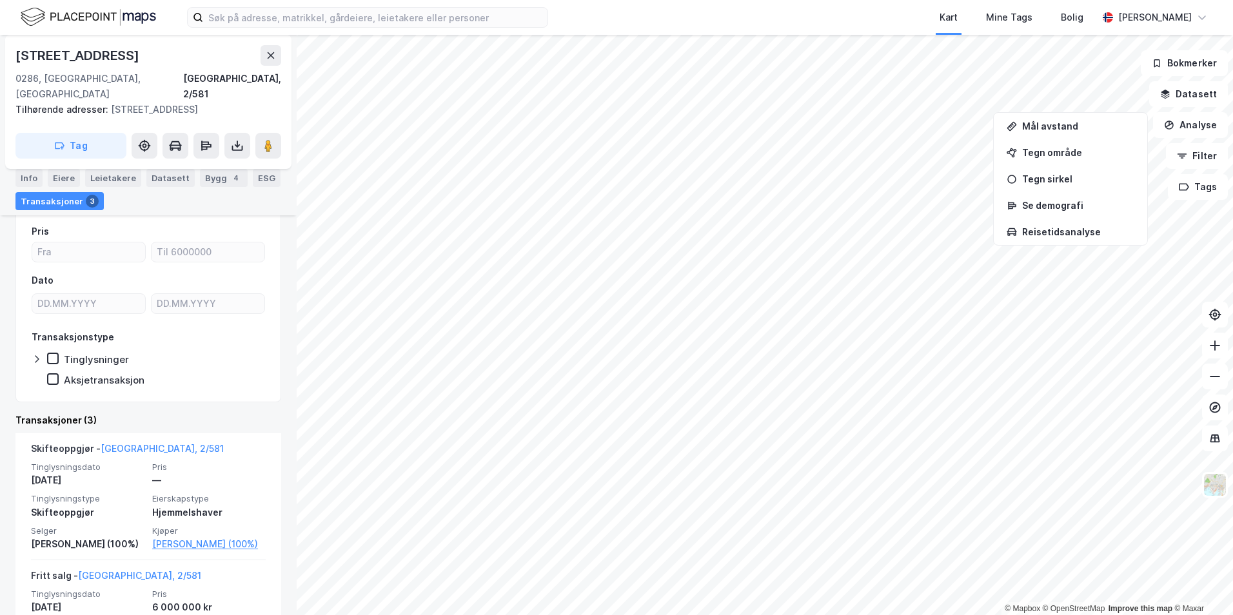
scroll to position [322, 0]
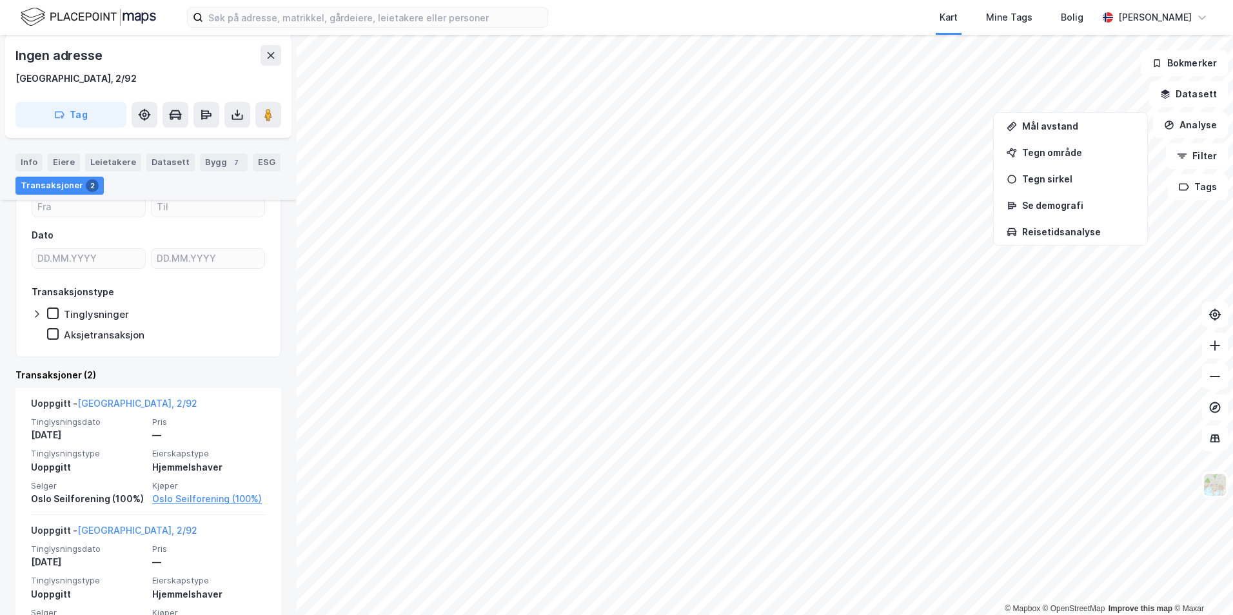
scroll to position [235, 0]
